Goal: Transaction & Acquisition: Purchase product/service

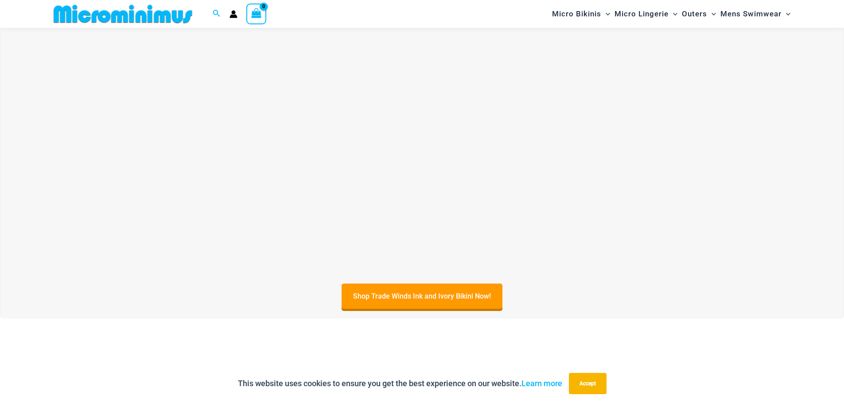
scroll to position [81, 0]
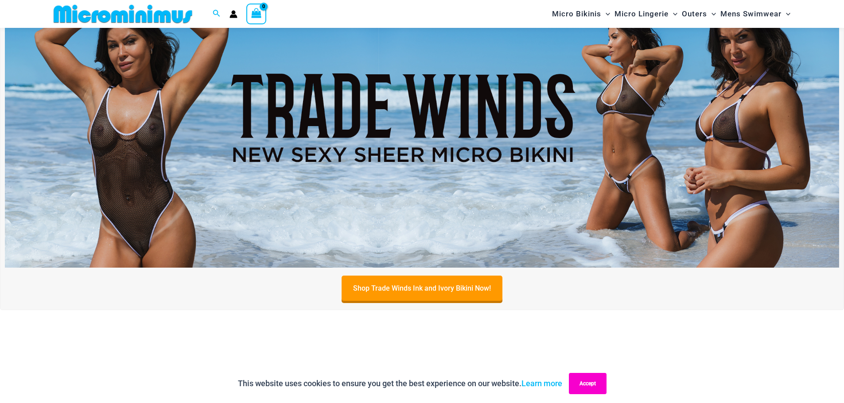
click at [587, 383] on button "Accept" at bounding box center [588, 383] width 38 height 21
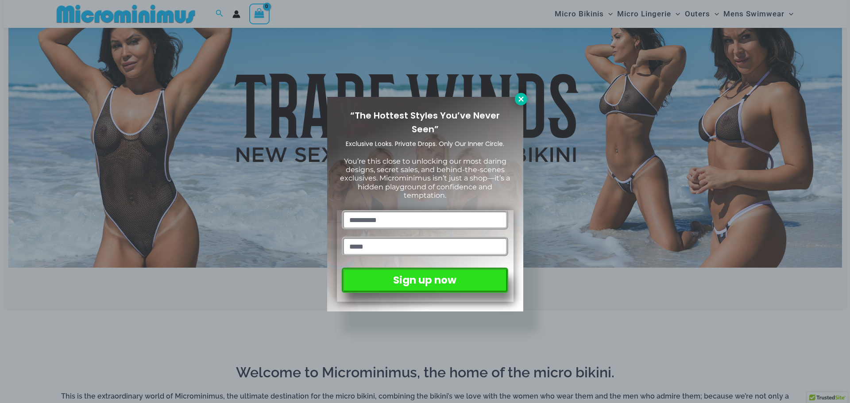
click at [520, 97] on icon at bounding box center [521, 99] width 5 height 5
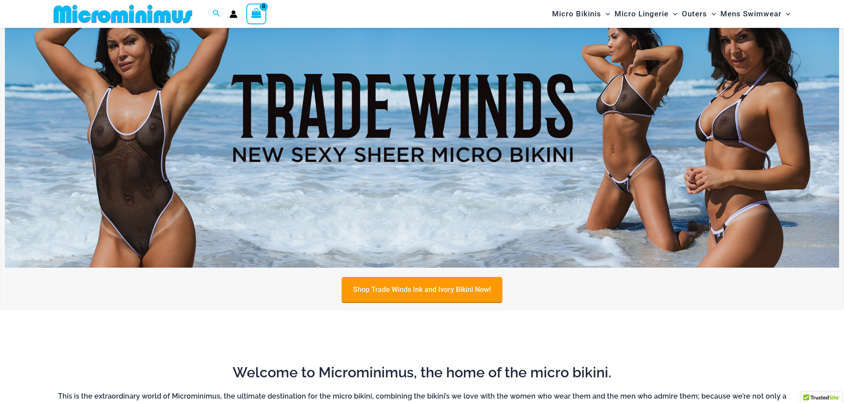
click at [427, 287] on link "Shop Trade Winds Ink and Ivory Bikini Now!" at bounding box center [421, 289] width 161 height 25
